Goal: Task Accomplishment & Management: Manage account settings

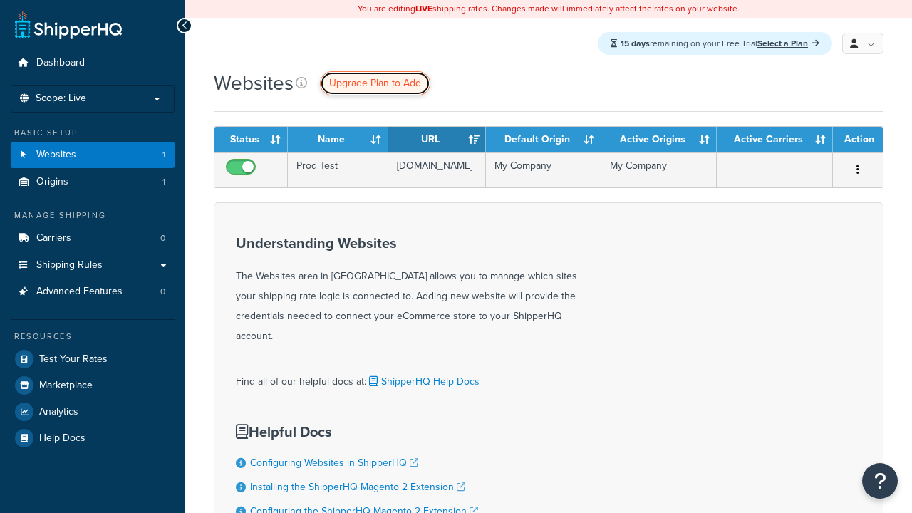
click at [375, 83] on span "Upgrade Plan to Add" at bounding box center [375, 83] width 92 height 15
